Goal: Task Accomplishment & Management: Manage account settings

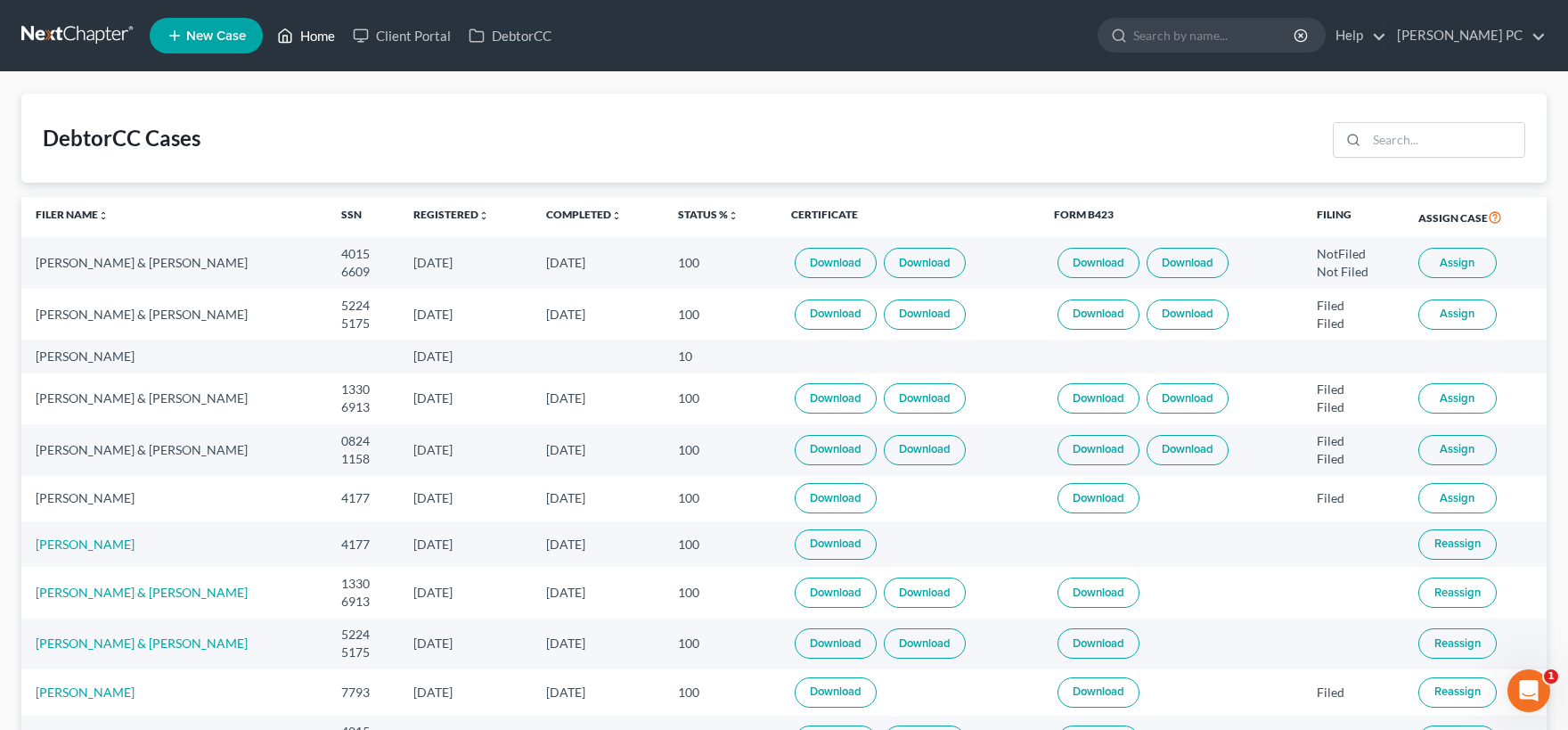
click at [319, 37] on link "Home" at bounding box center [306, 35] width 75 height 32
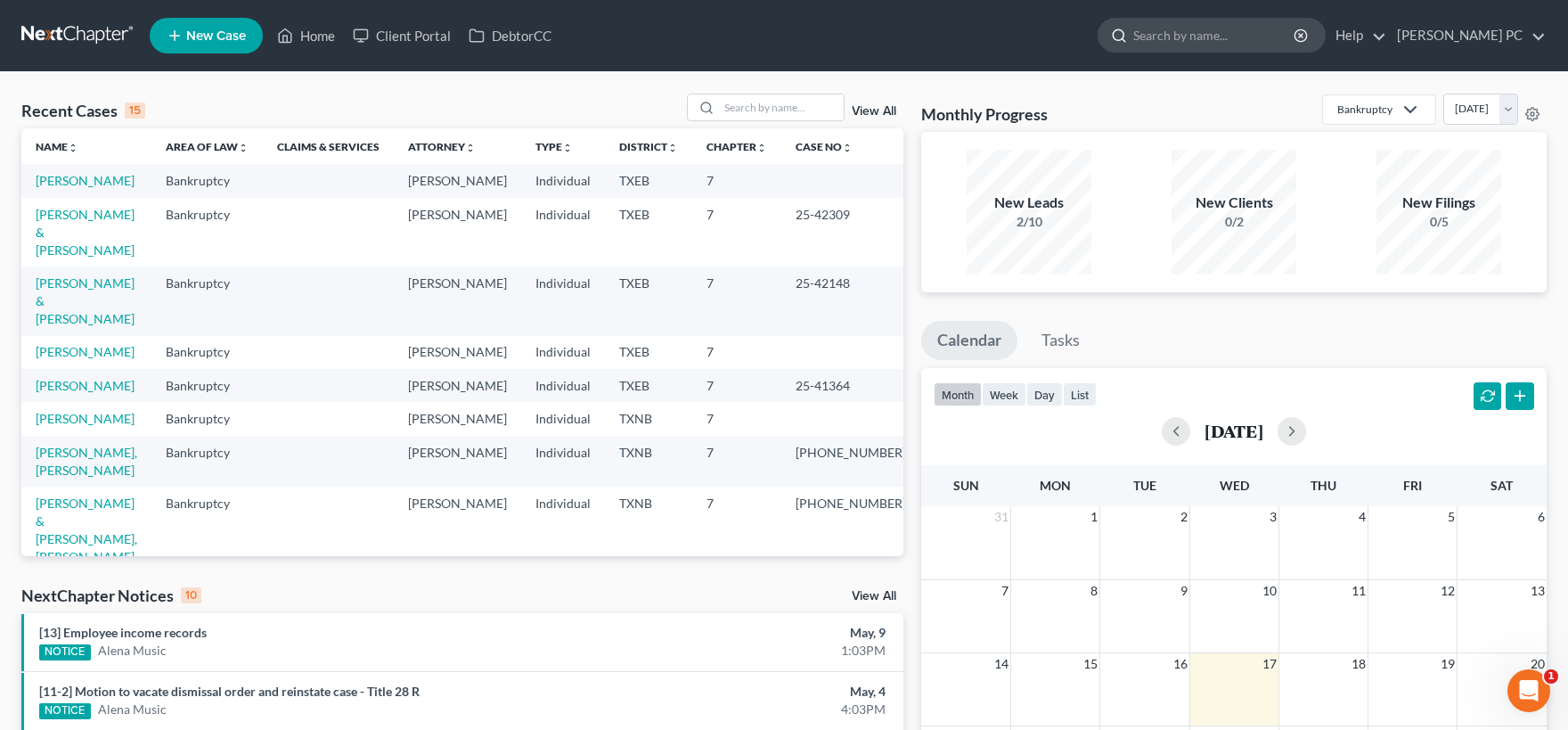
click at [1156, 35] on input "search" at bounding box center [1215, 35] width 163 height 33
type input "kappaz"
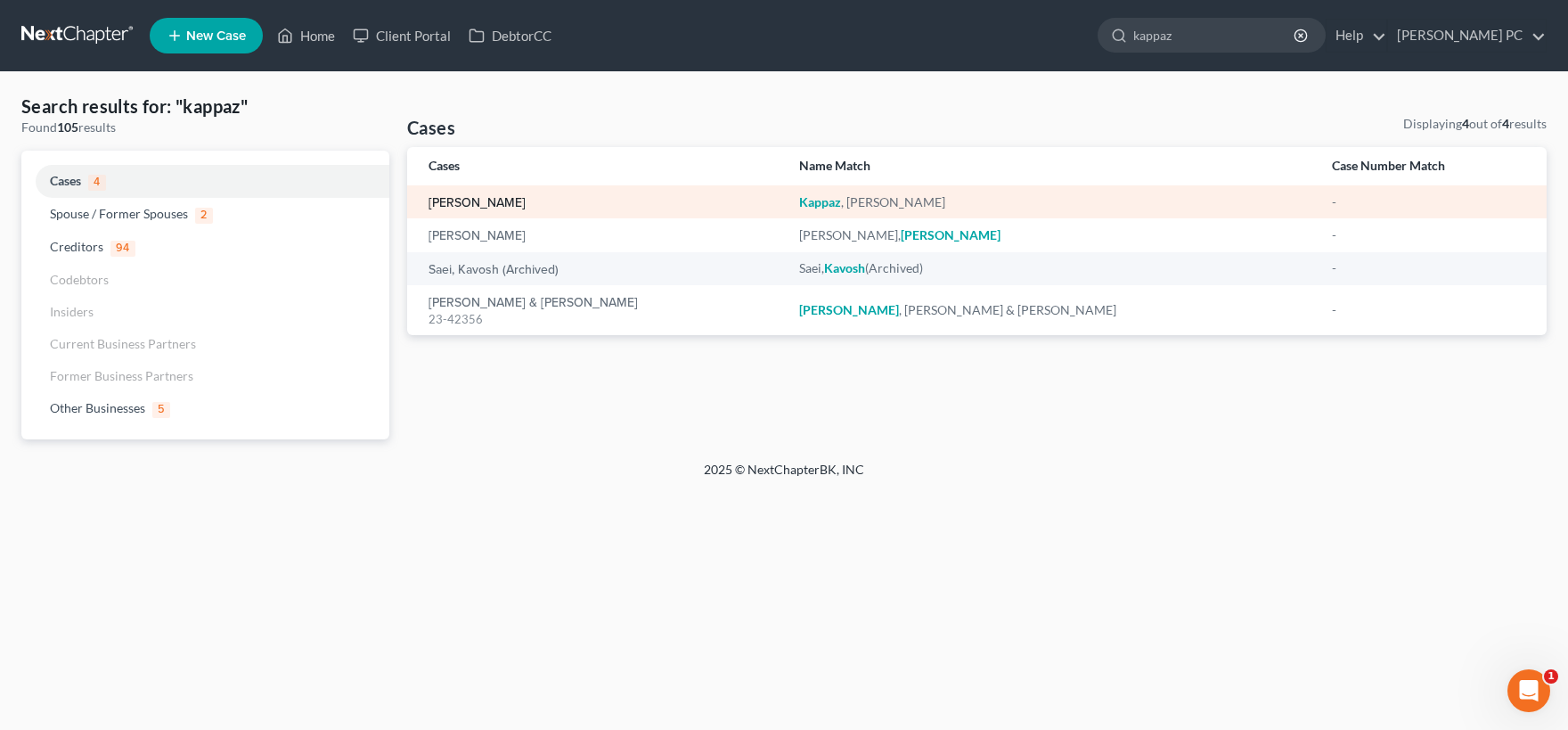
click at [489, 205] on link "Kappaz, Charles" at bounding box center [476, 203] width 97 height 13
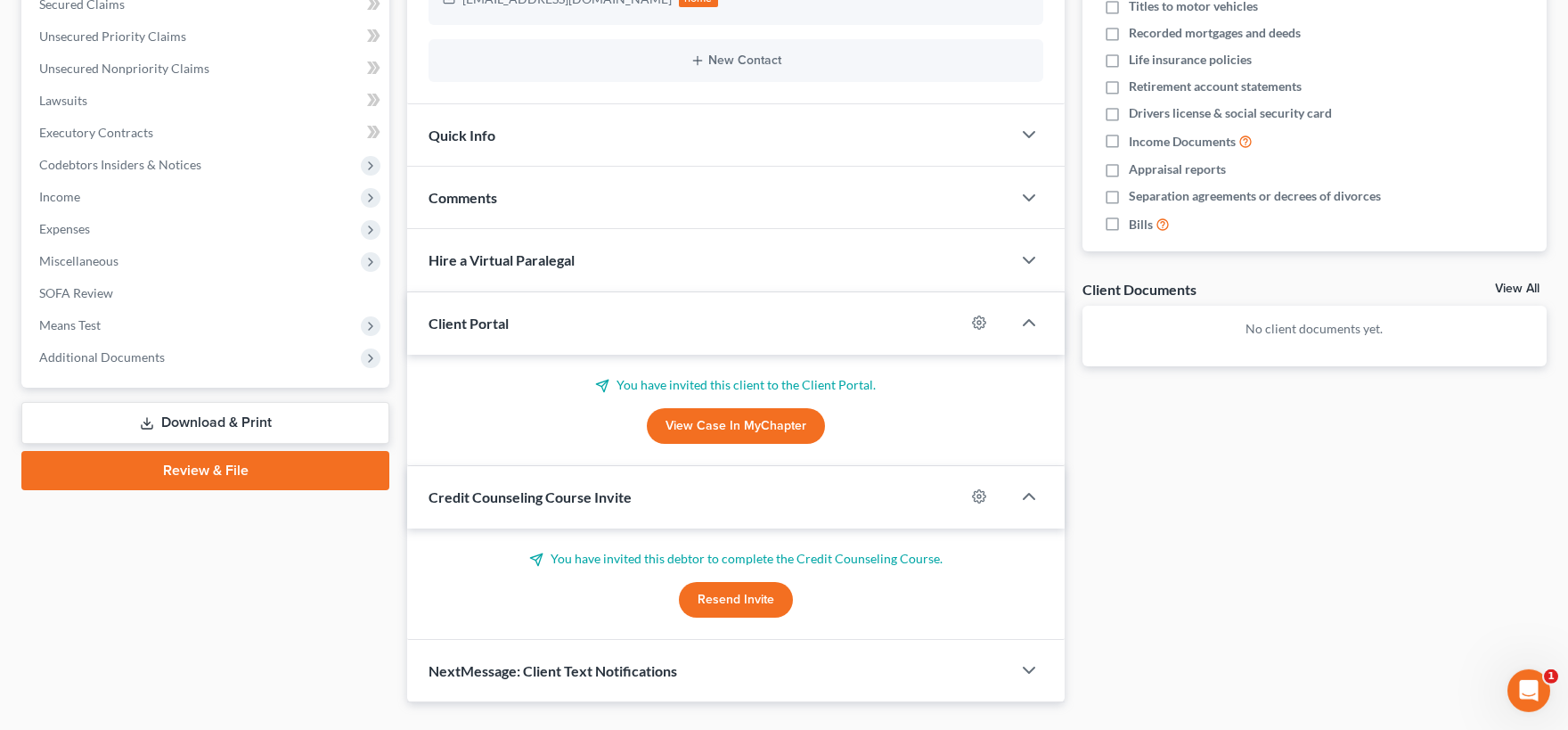
scroll to position [392, 0]
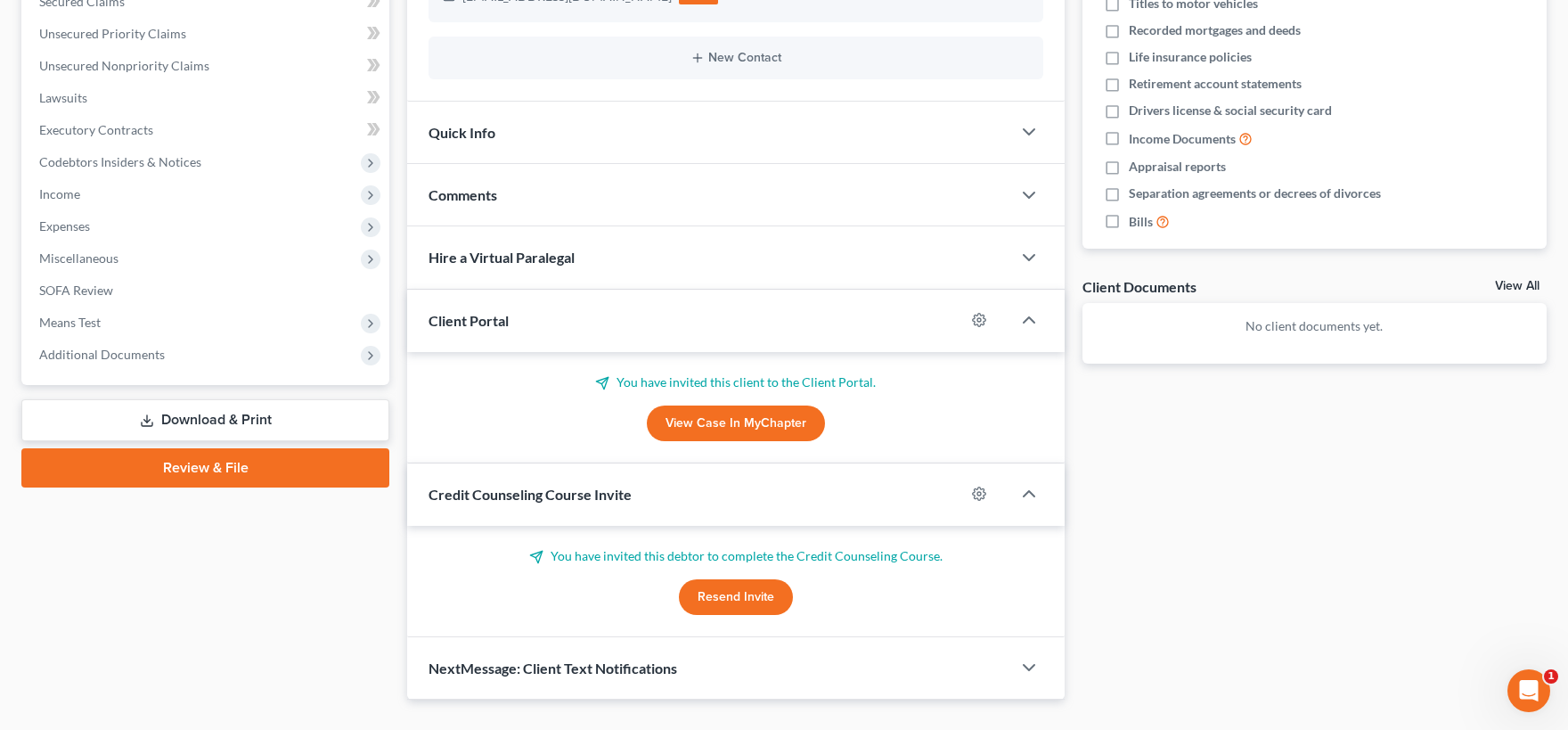
click at [744, 598] on button "Resend Invite" at bounding box center [736, 597] width 114 height 35
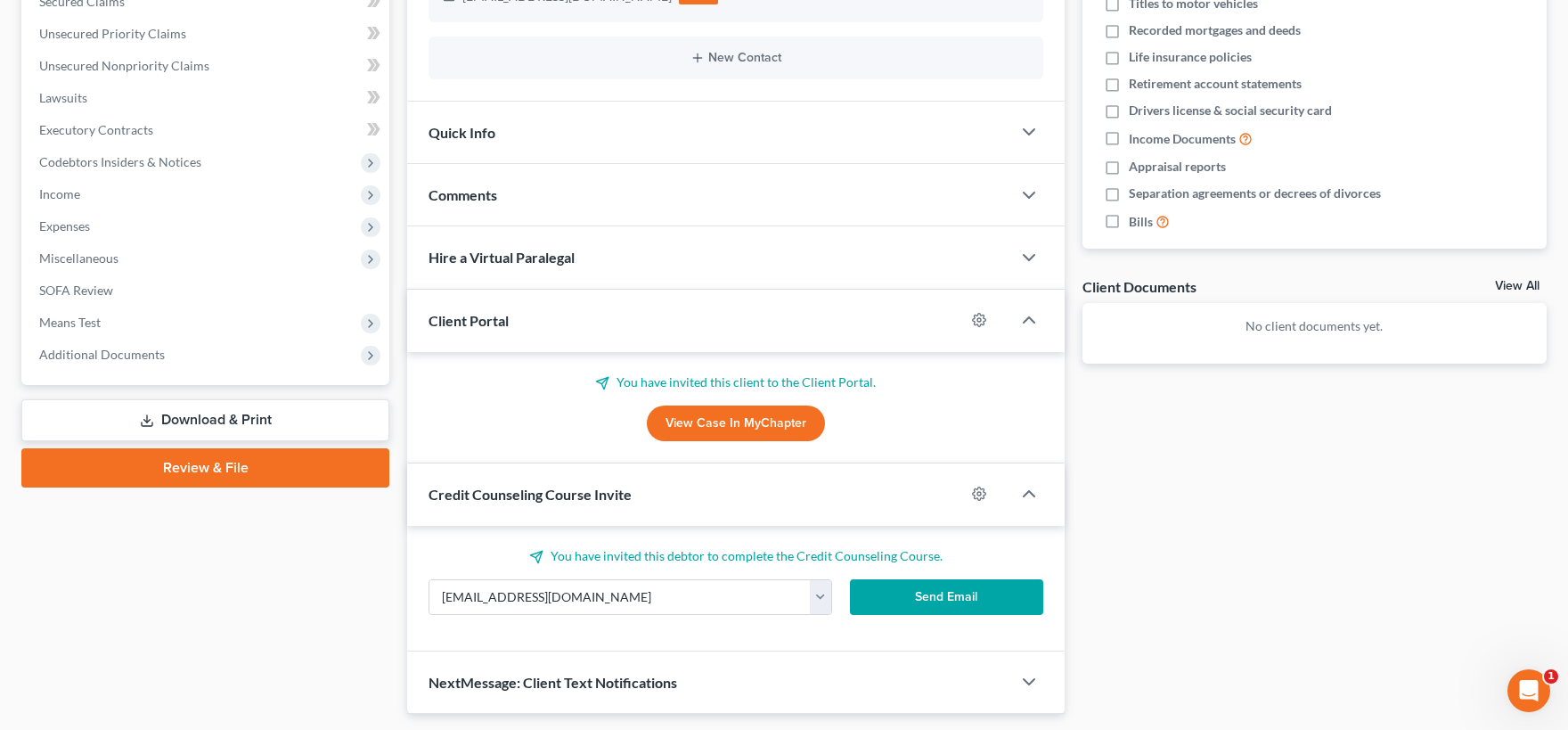
click at [913, 603] on button "Send Email" at bounding box center [946, 597] width 193 height 35
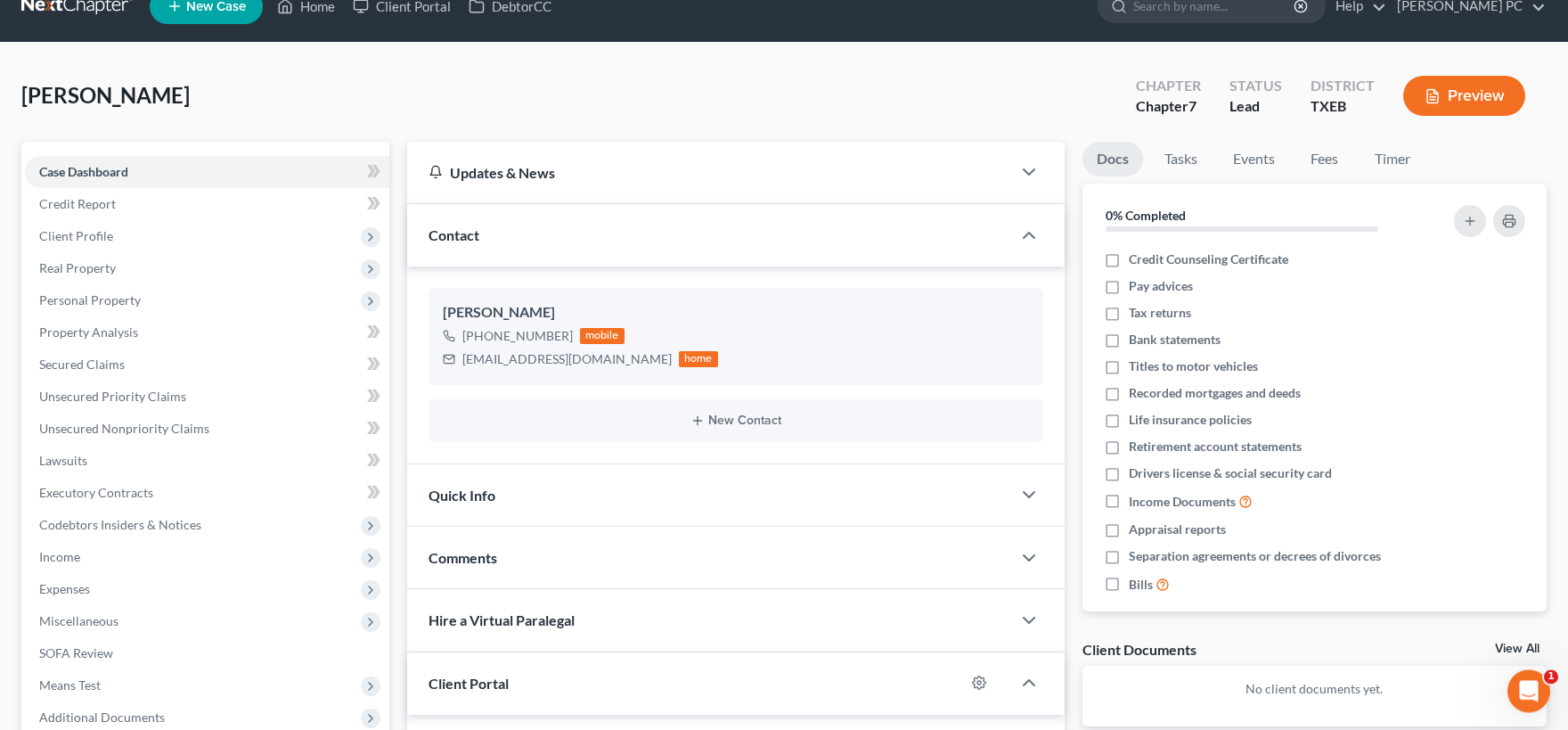
scroll to position [0, 0]
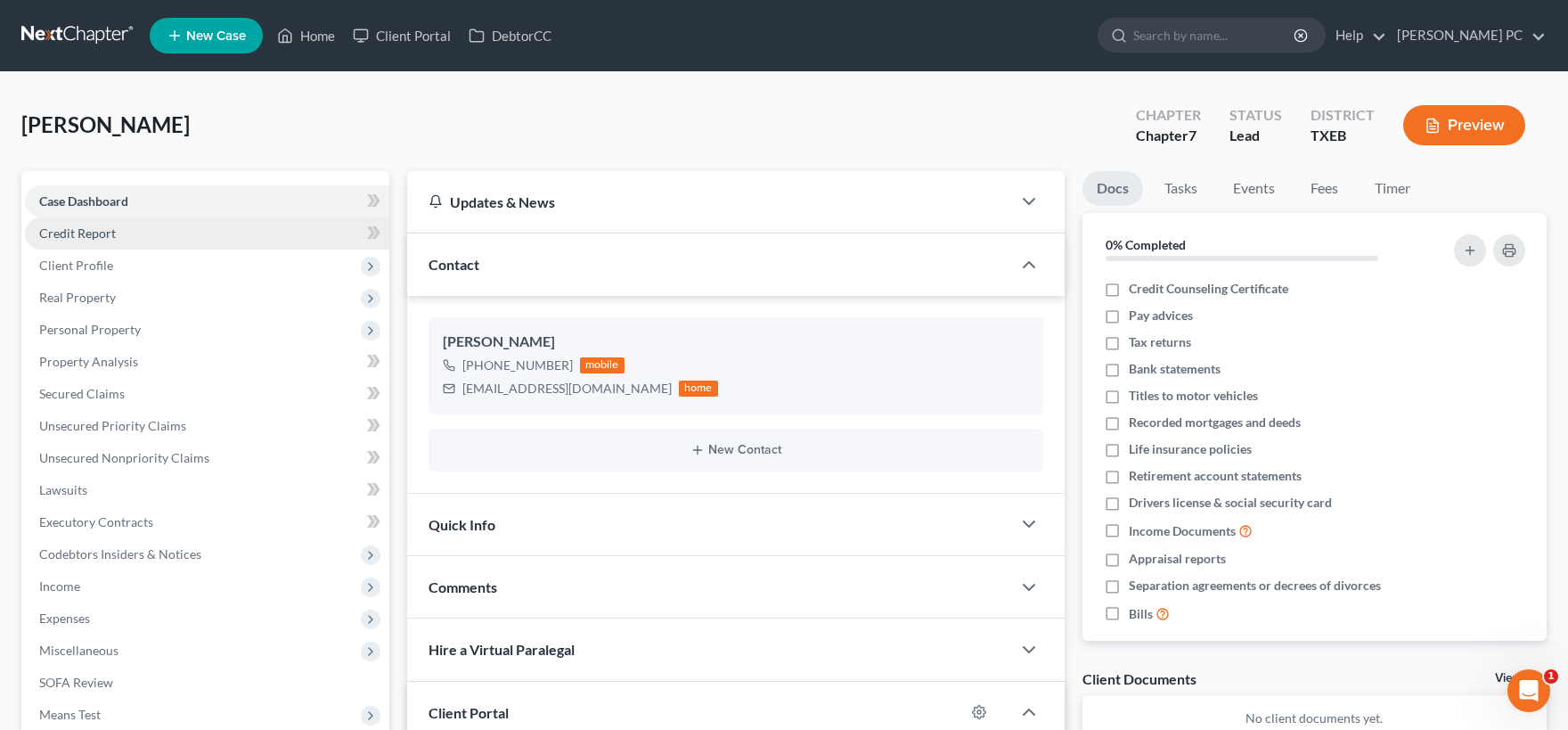
click at [103, 242] on link "Credit Report" at bounding box center [207, 233] width 365 height 32
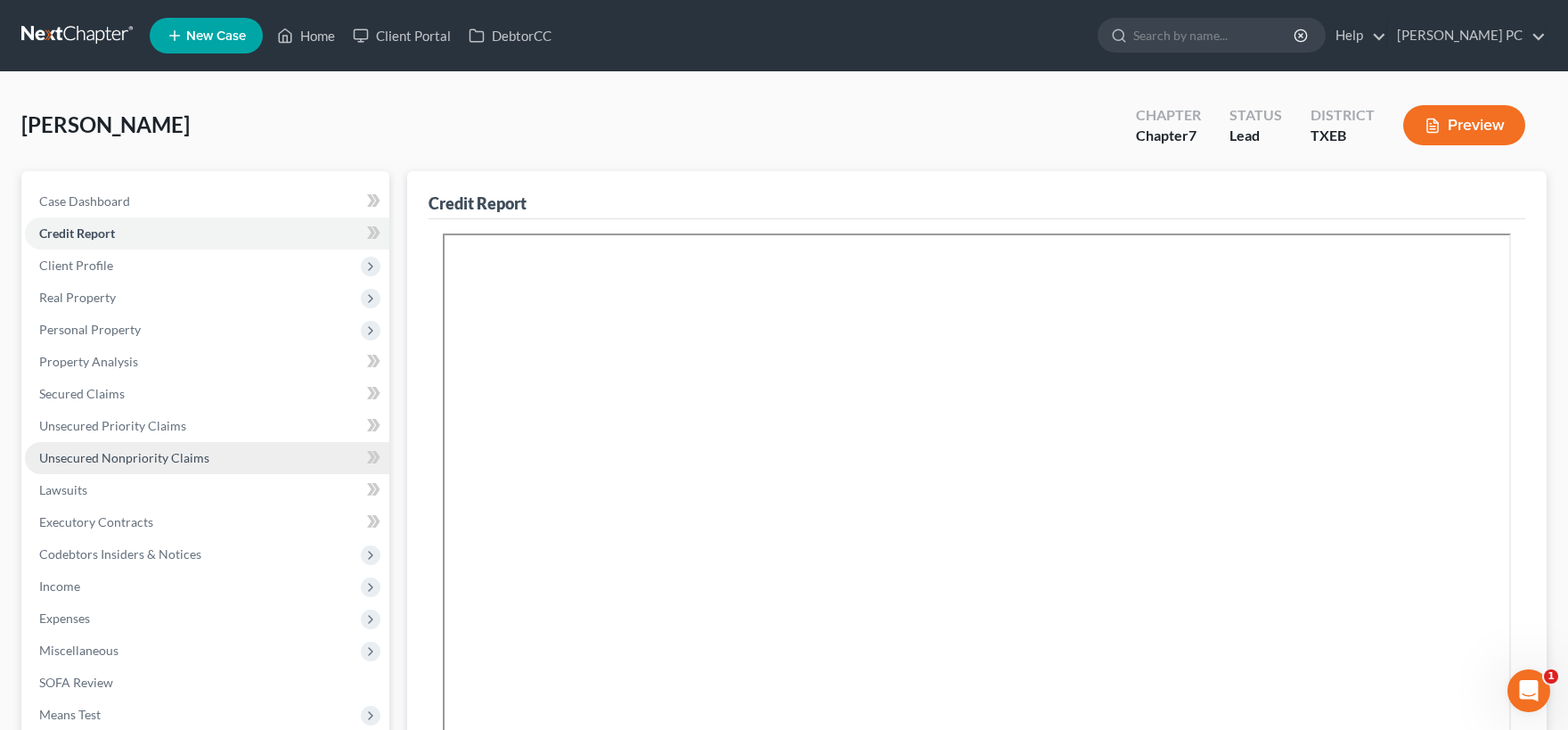
click at [125, 455] on span "Unsecured Nonpriority Claims" at bounding box center [124, 458] width 171 height 15
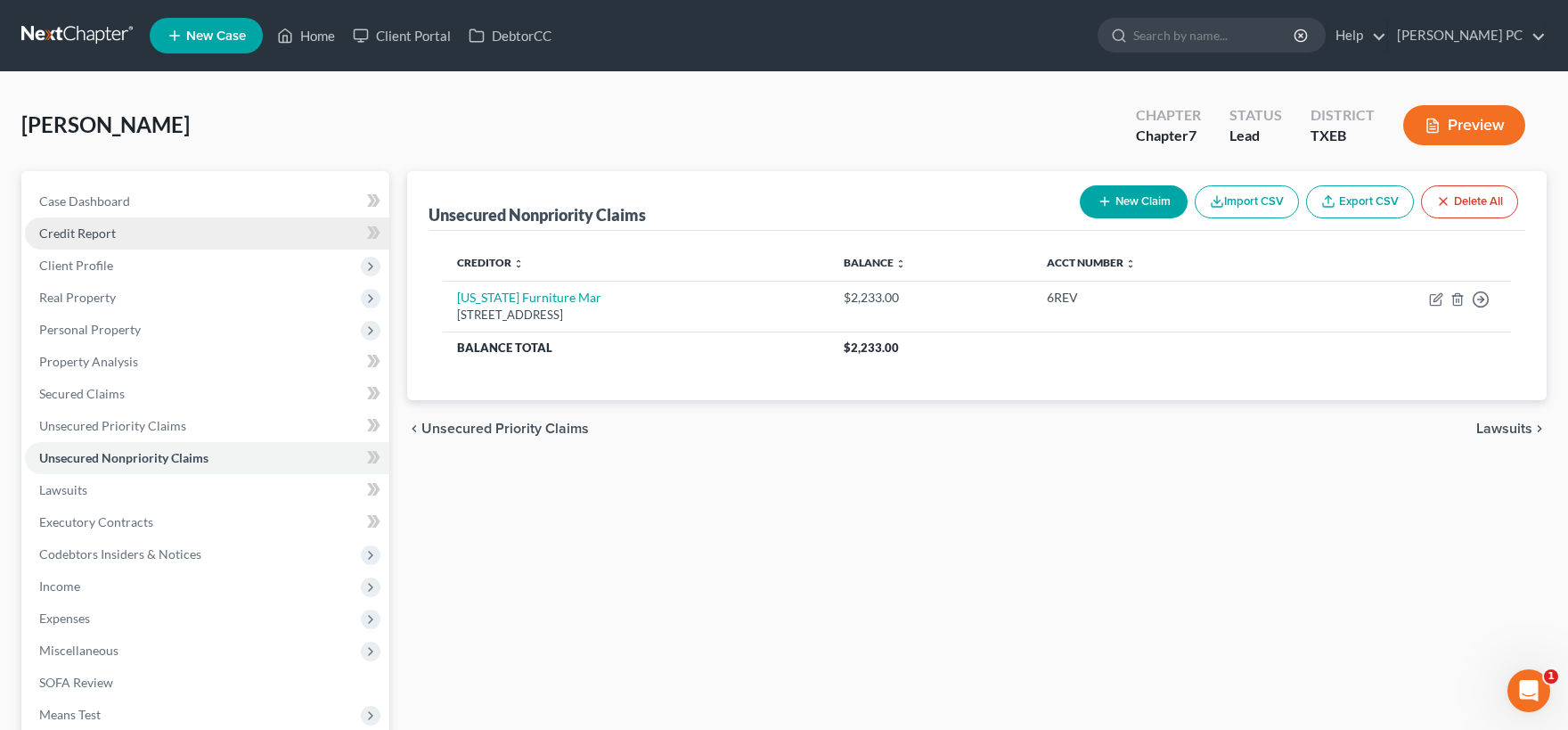
click at [118, 237] on link "Credit Report" at bounding box center [207, 233] width 365 height 32
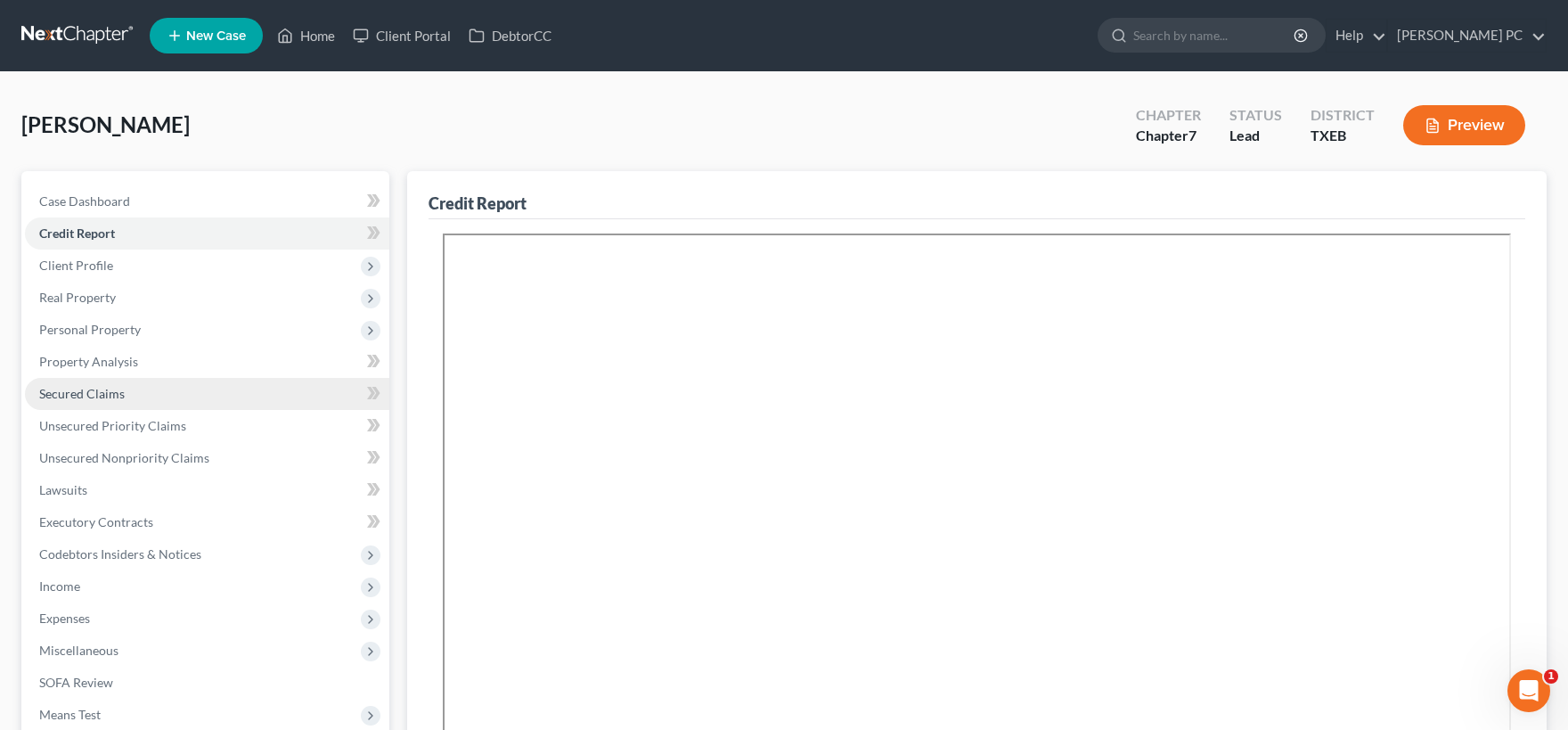
click at [122, 396] on span "Secured Claims" at bounding box center [82, 393] width 85 height 15
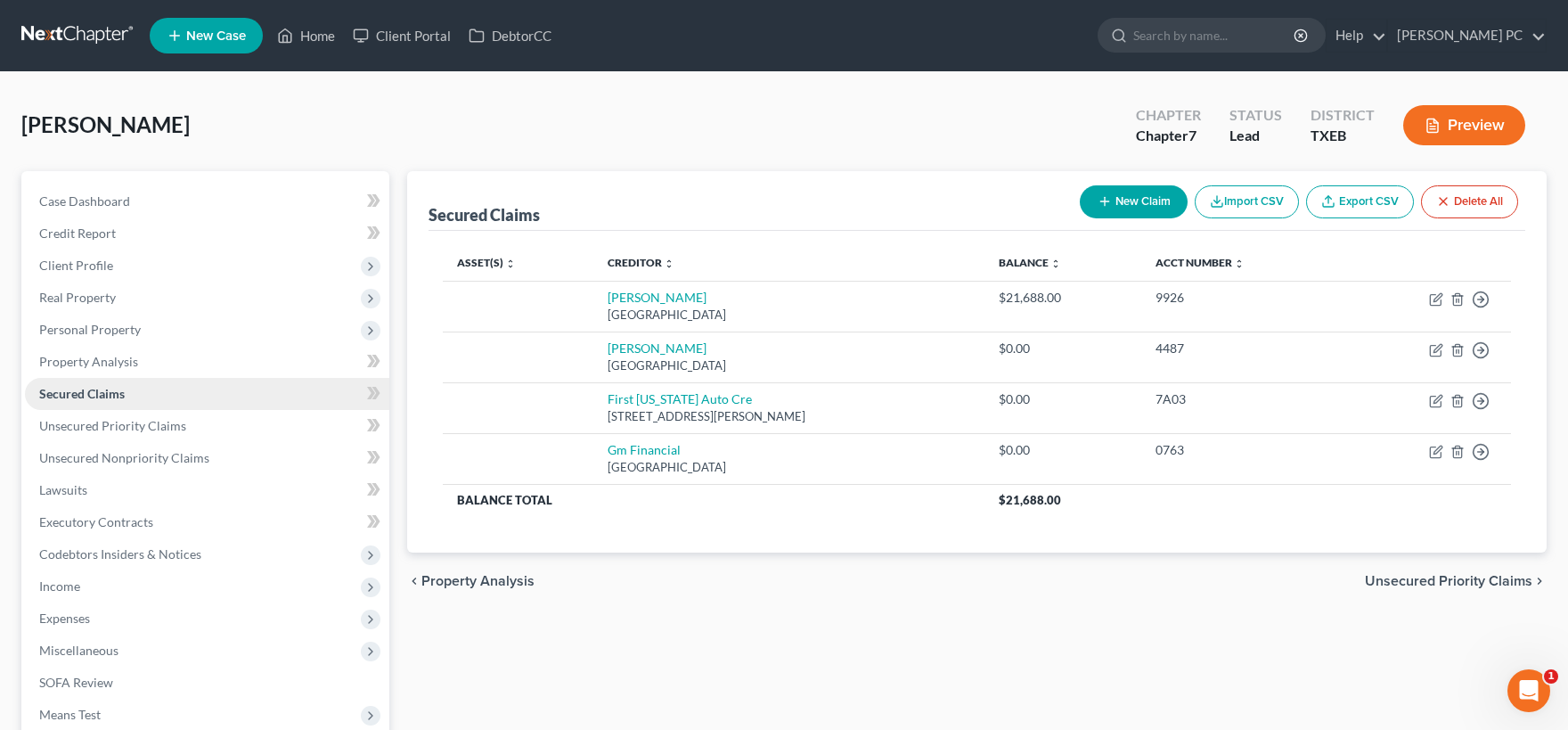
click at [160, 399] on link "Secured Claims" at bounding box center [207, 393] width 365 height 32
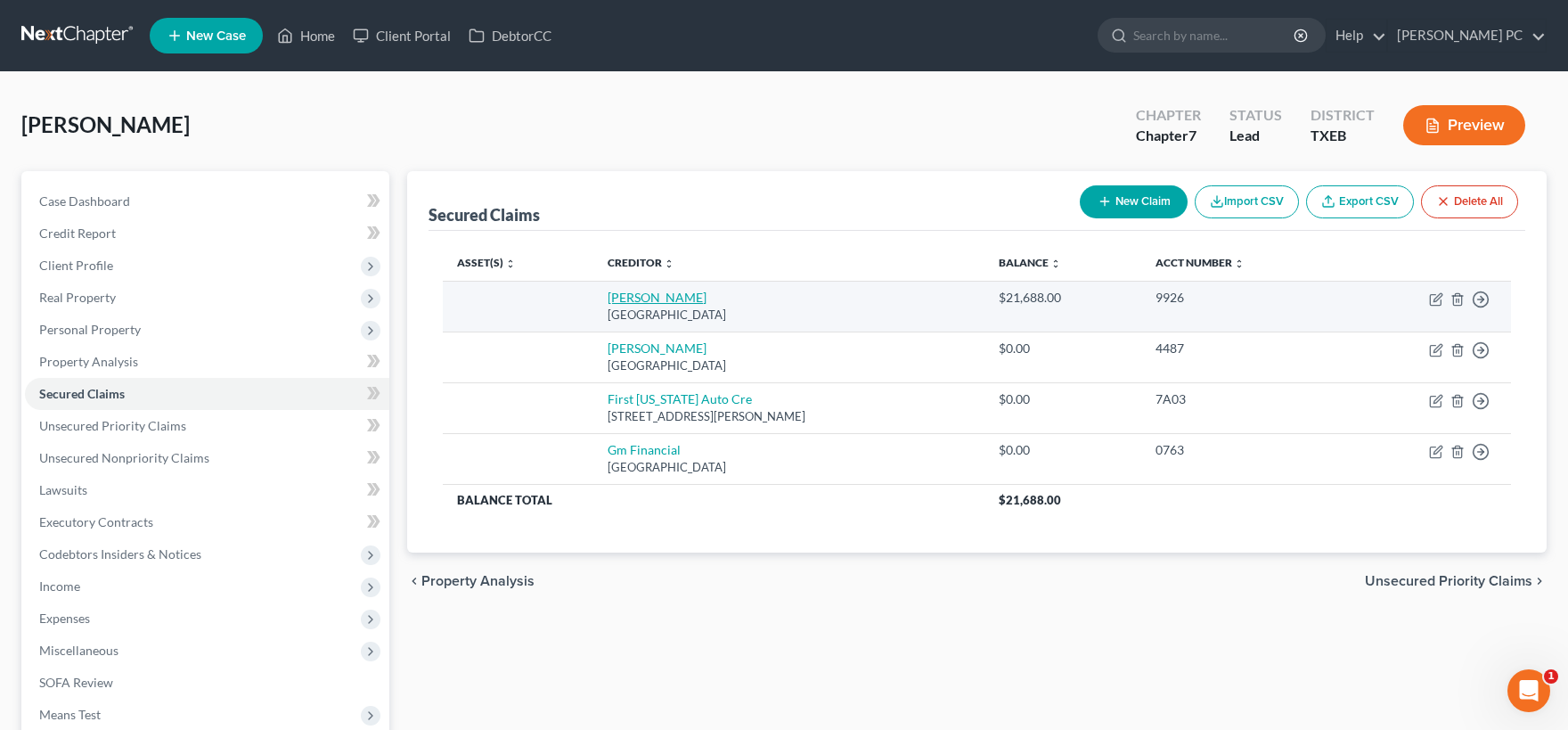
click at [621, 300] on link "Amer Honda" at bounding box center [657, 297] width 99 height 15
select select "45"
select select "0"
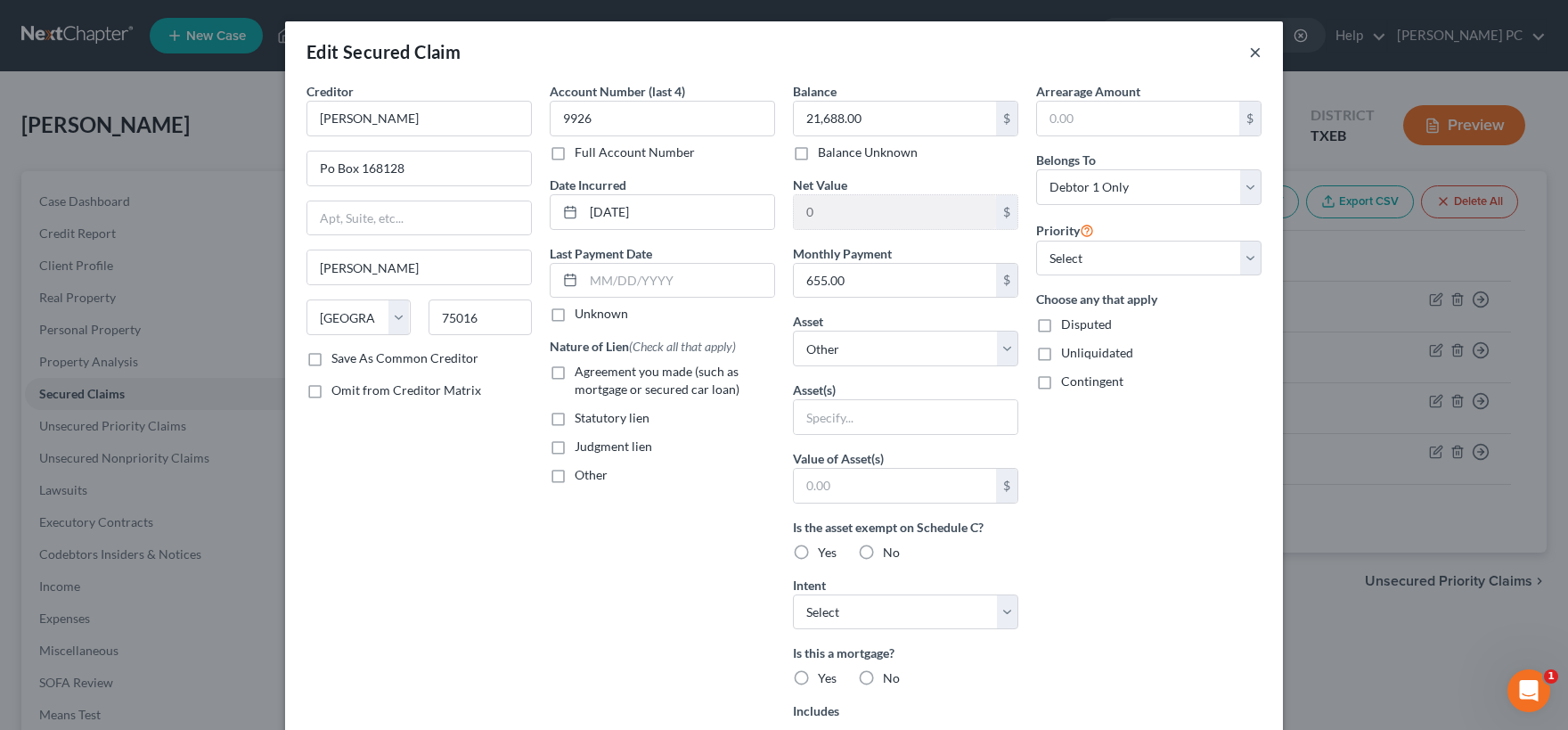
click at [1254, 55] on button "×" at bounding box center [1256, 52] width 13 height 22
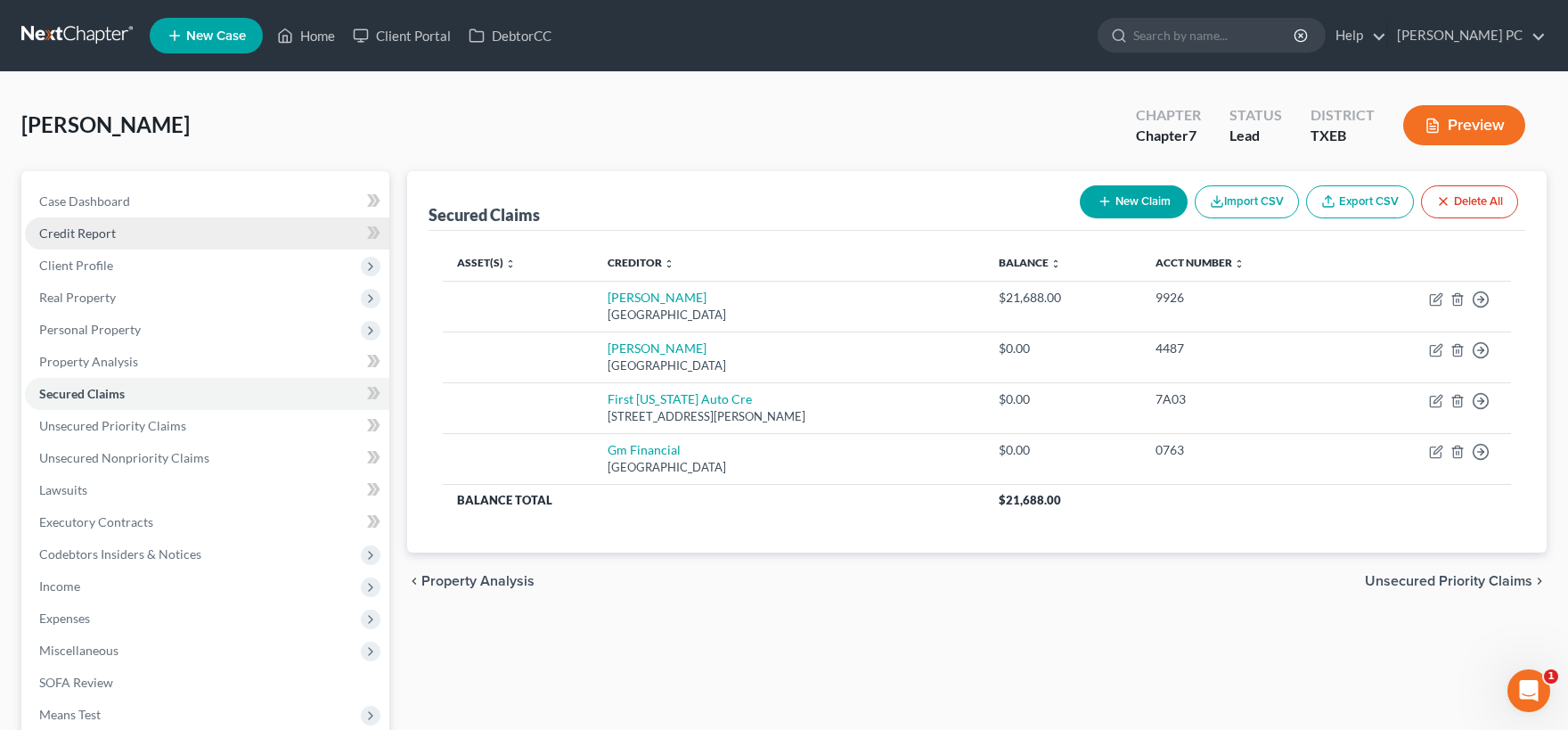
click at [122, 236] on link "Credit Report" at bounding box center [207, 233] width 365 height 32
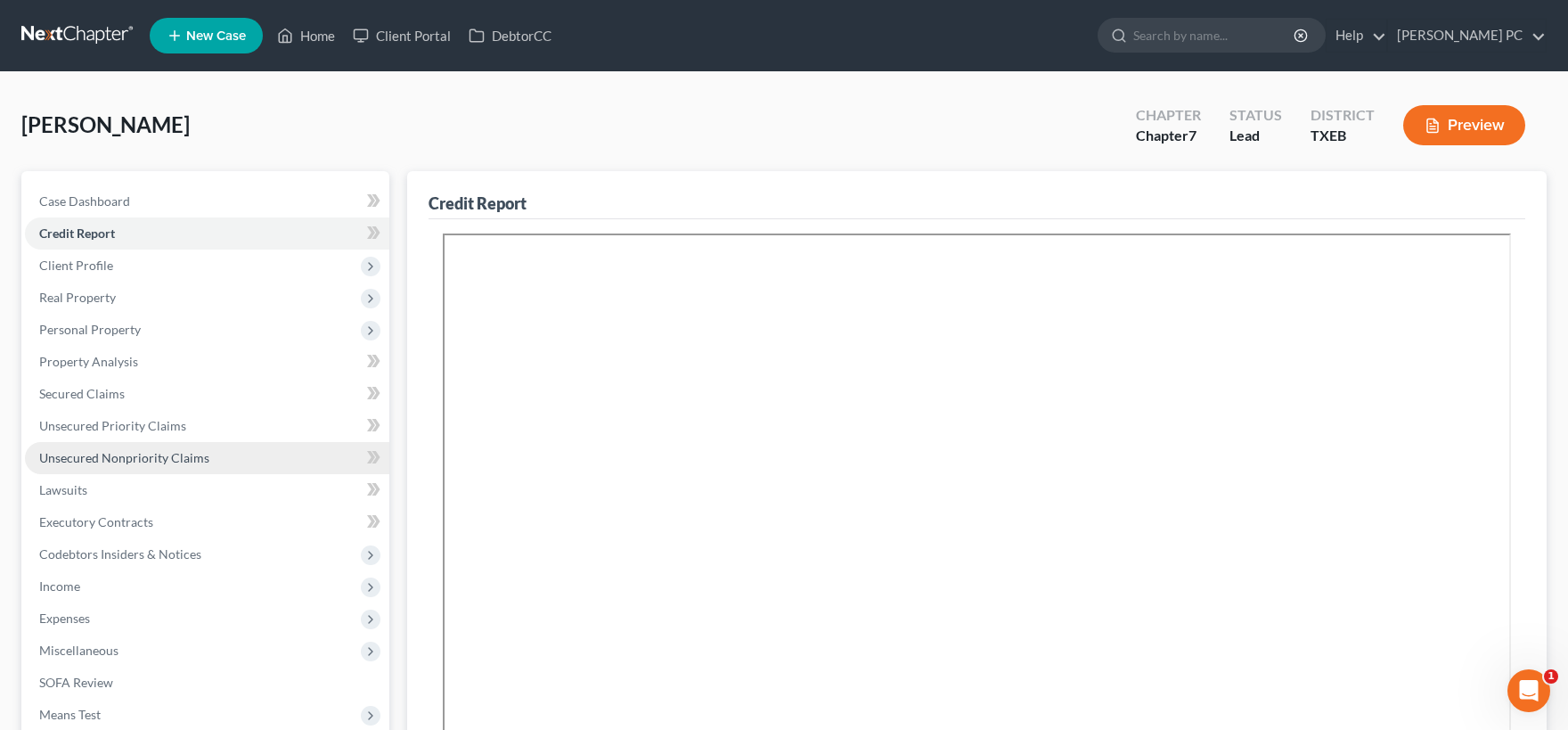
click at [150, 447] on link "Unsecured Nonpriority Claims" at bounding box center [207, 458] width 365 height 32
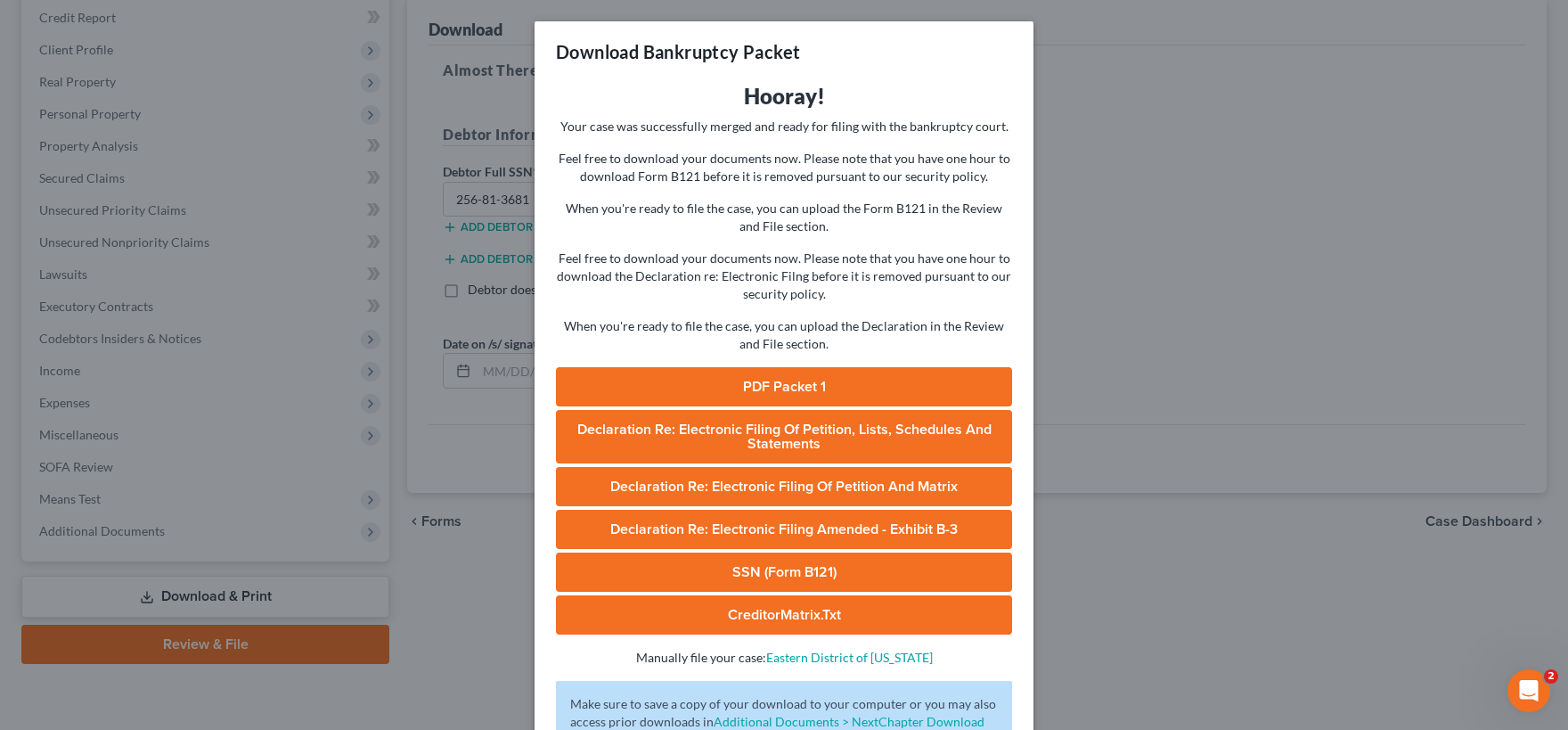
scroll to position [216, 0]
